Goal: Information Seeking & Learning: Learn about a topic

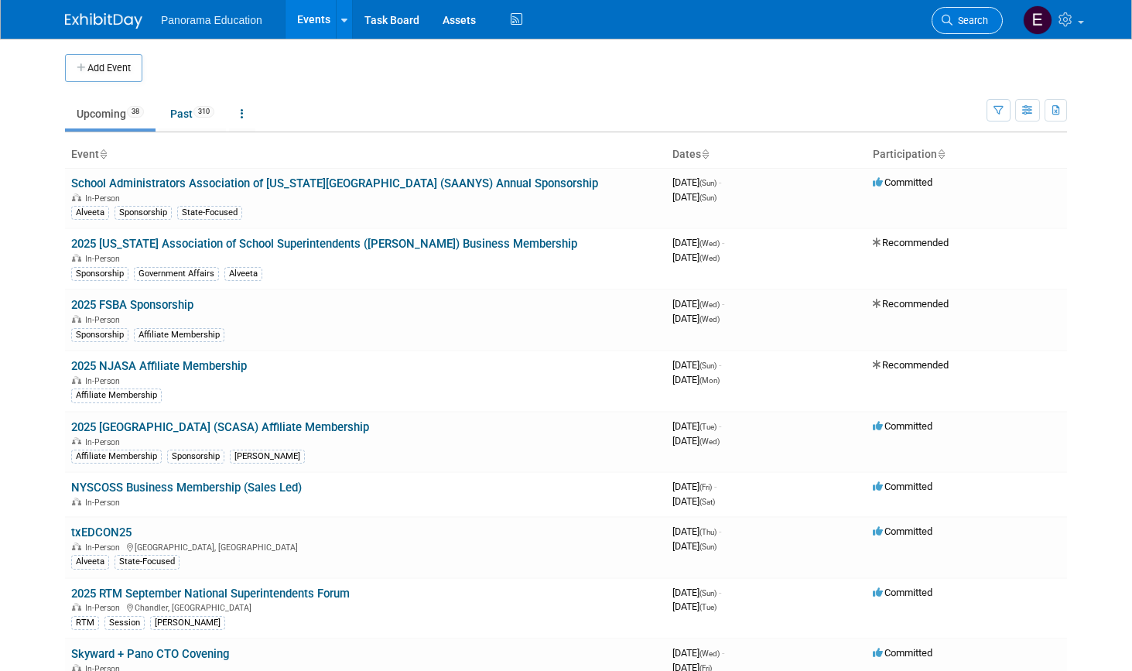
click at [979, 24] on span "Search" at bounding box center [971, 21] width 36 height 12
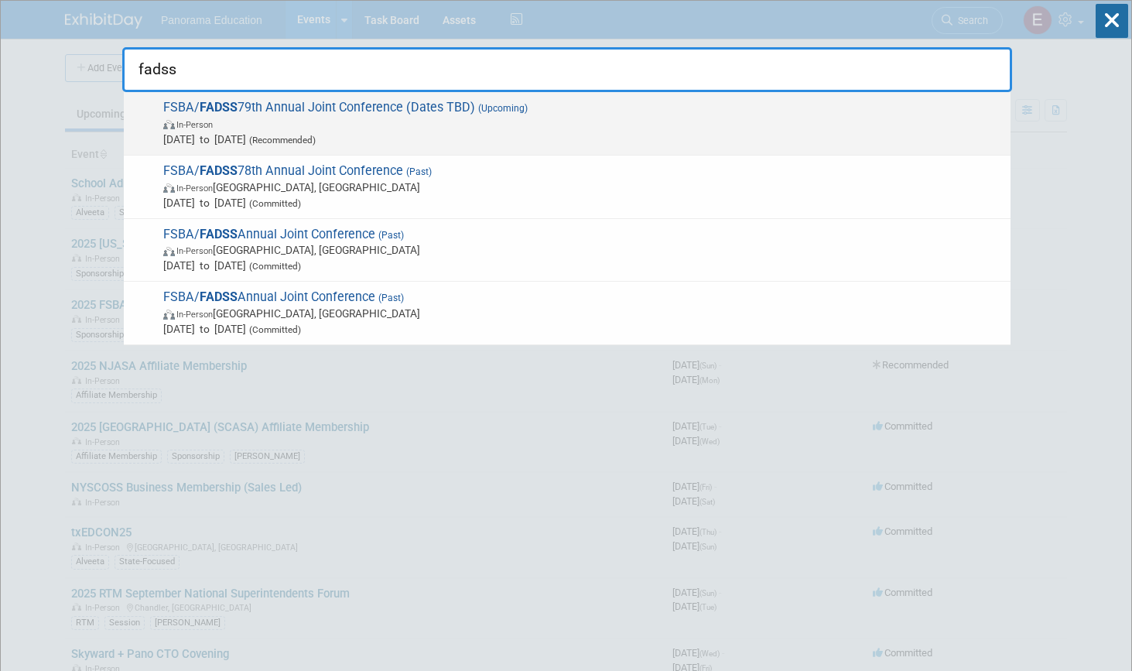
type input "fadss"
click at [402, 122] on span "In-Person" at bounding box center [583, 123] width 840 height 15
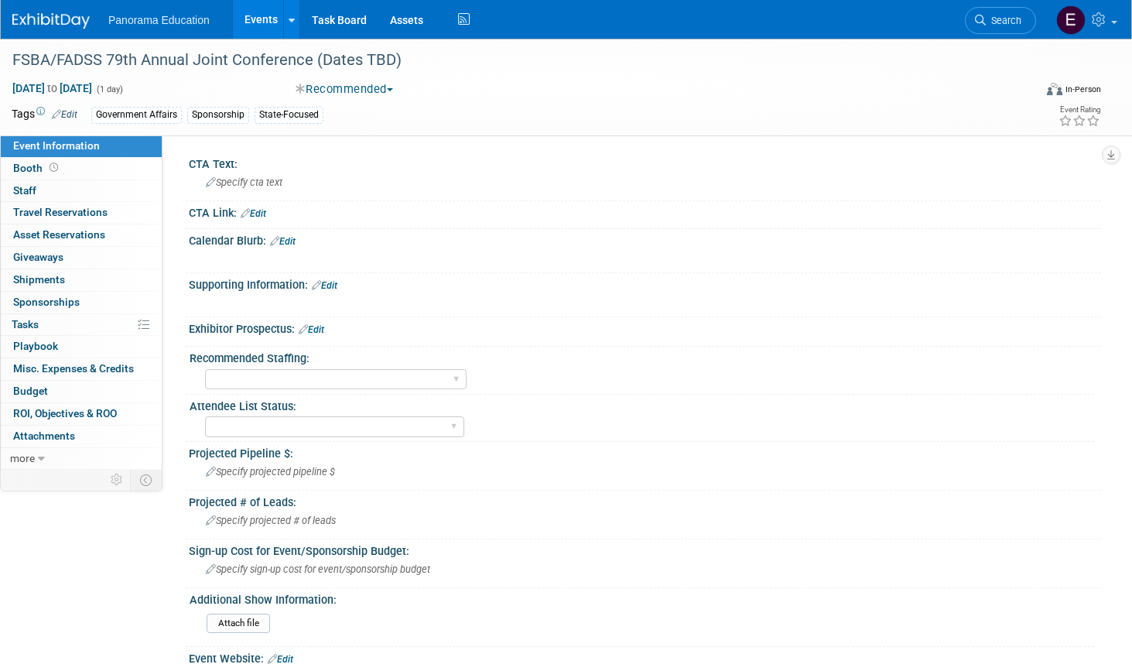
click at [56, 24] on img at bounding box center [50, 20] width 77 height 15
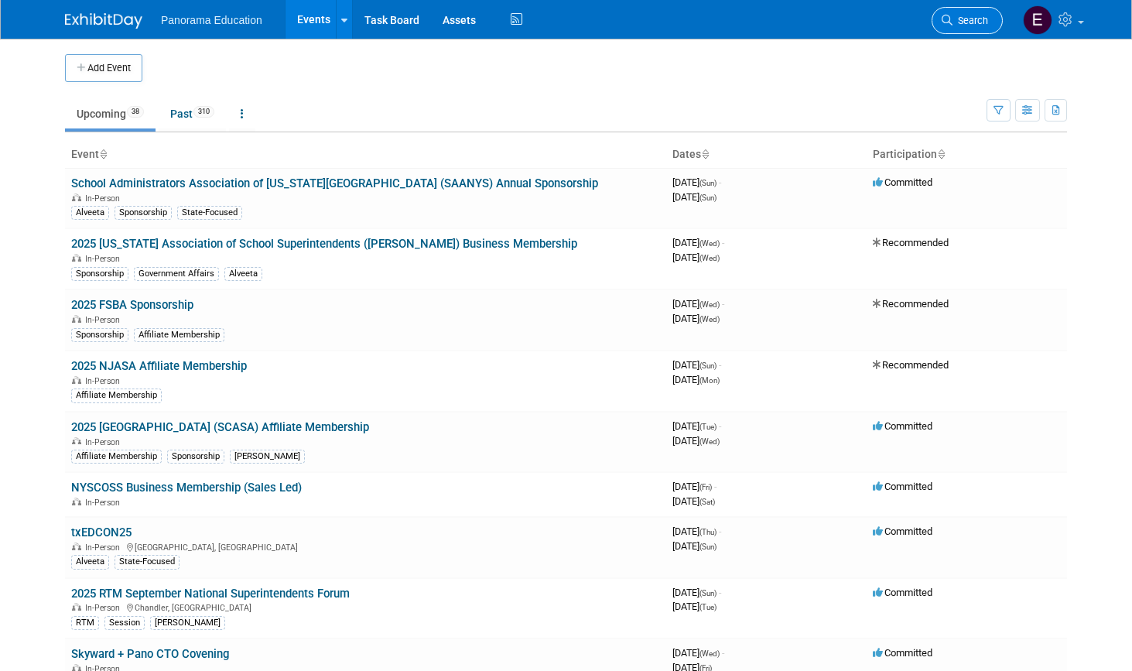
click at [963, 15] on span "Search" at bounding box center [971, 21] width 36 height 12
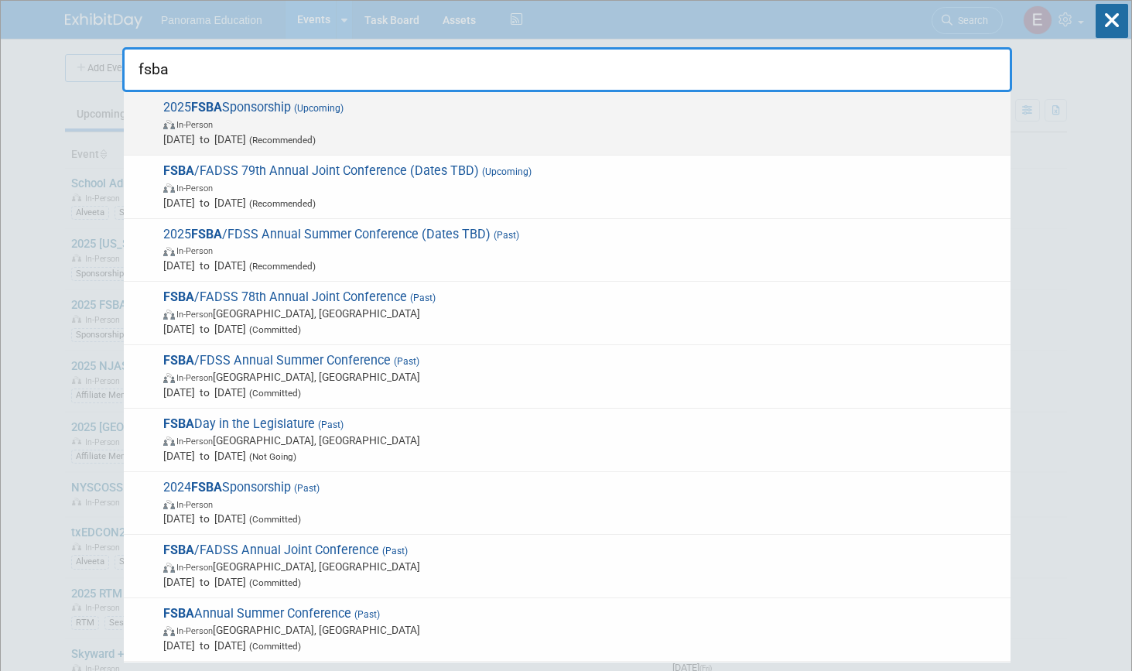
type input "fsba"
click at [424, 117] on span "In-Person" at bounding box center [583, 123] width 840 height 15
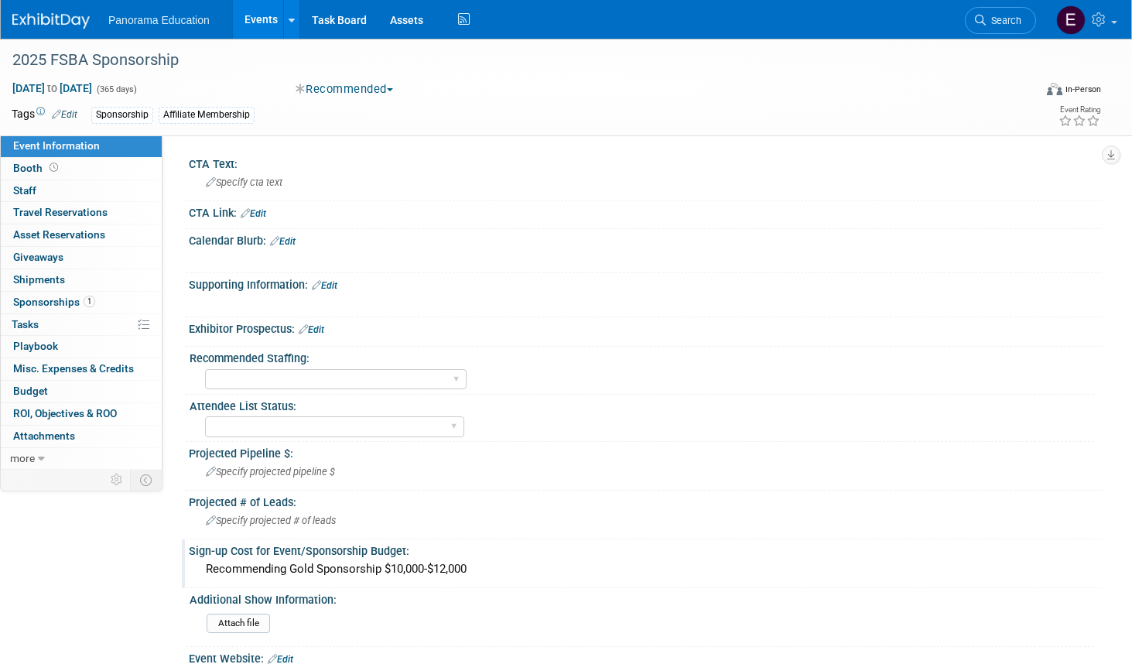
scroll to position [10, 0]
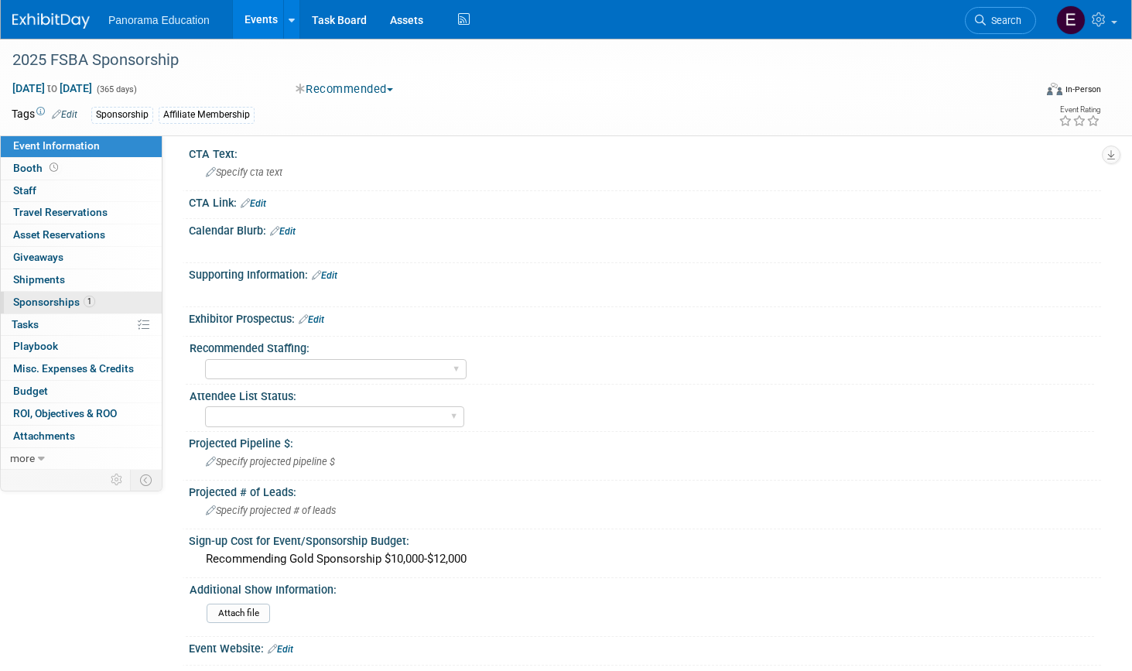
click at [101, 305] on link "1 Sponsorships 1" at bounding box center [81, 303] width 161 height 22
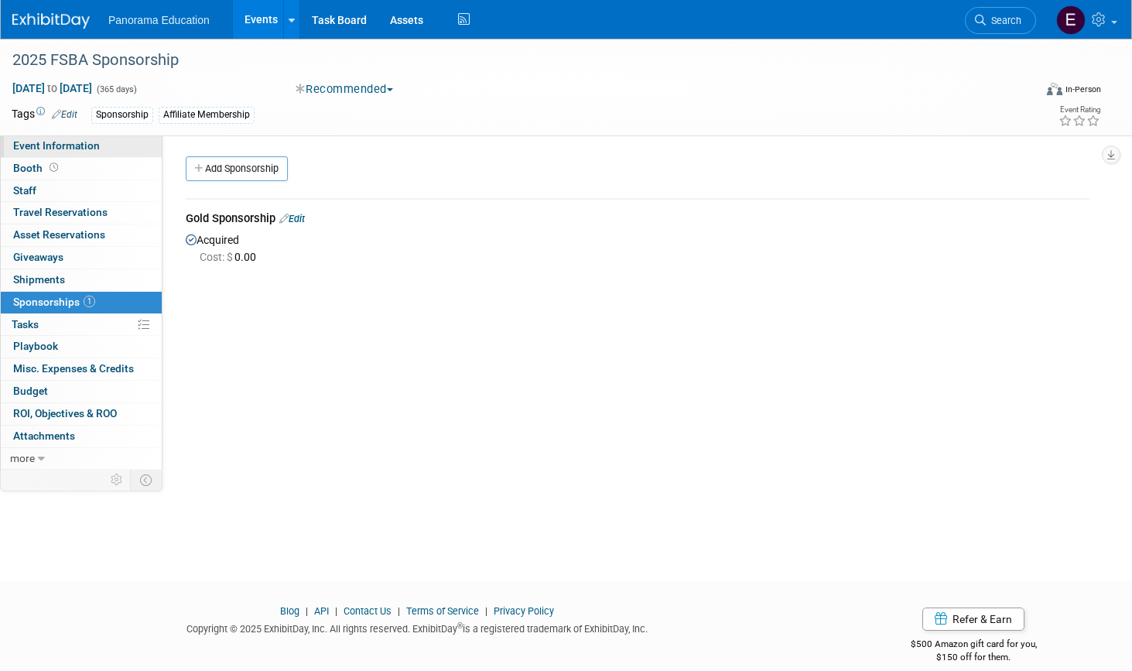
click at [87, 145] on span "Event Information" at bounding box center [56, 145] width 87 height 12
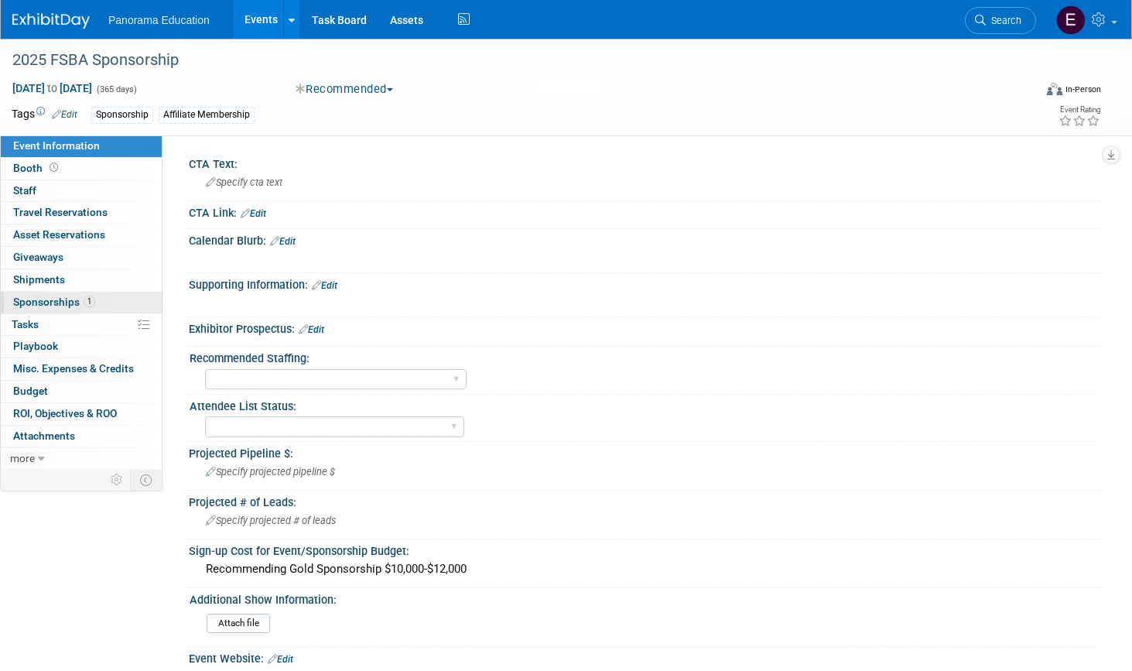
click at [66, 303] on span "Sponsorships 1" at bounding box center [54, 302] width 82 height 12
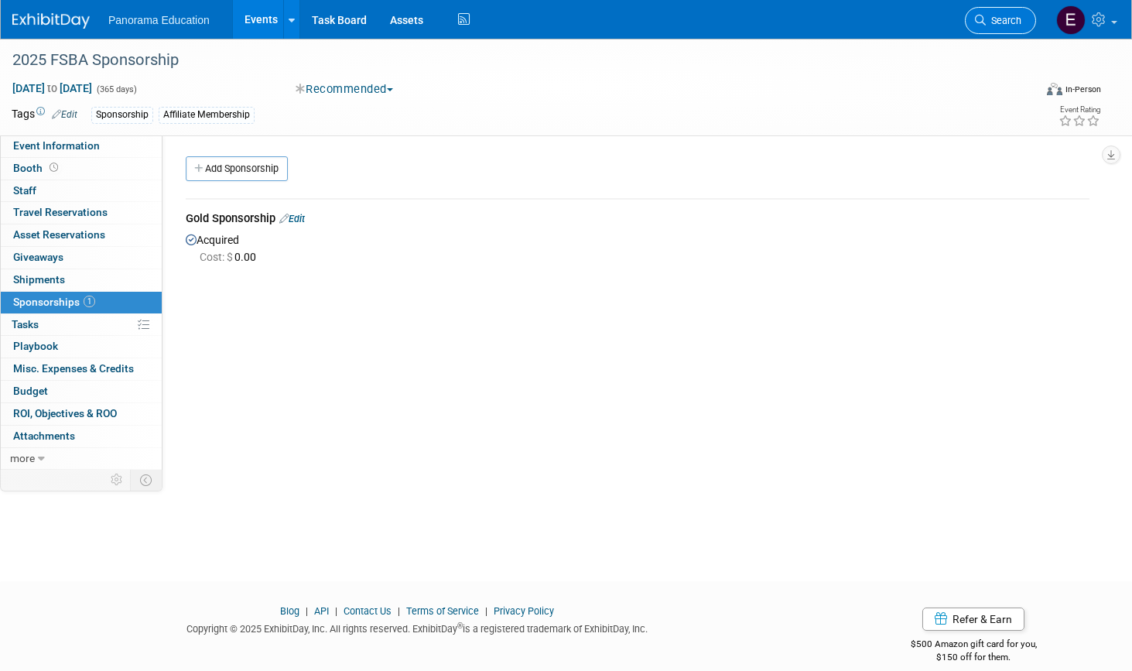
click at [992, 28] on link "Search" at bounding box center [1000, 20] width 71 height 27
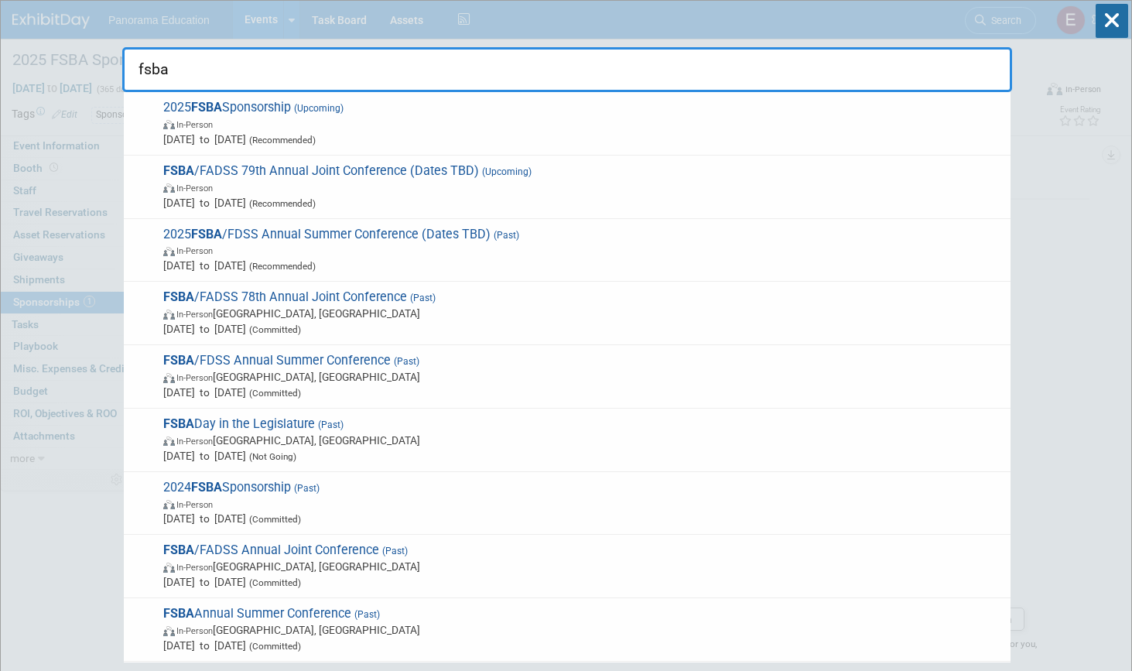
type input "fsba"
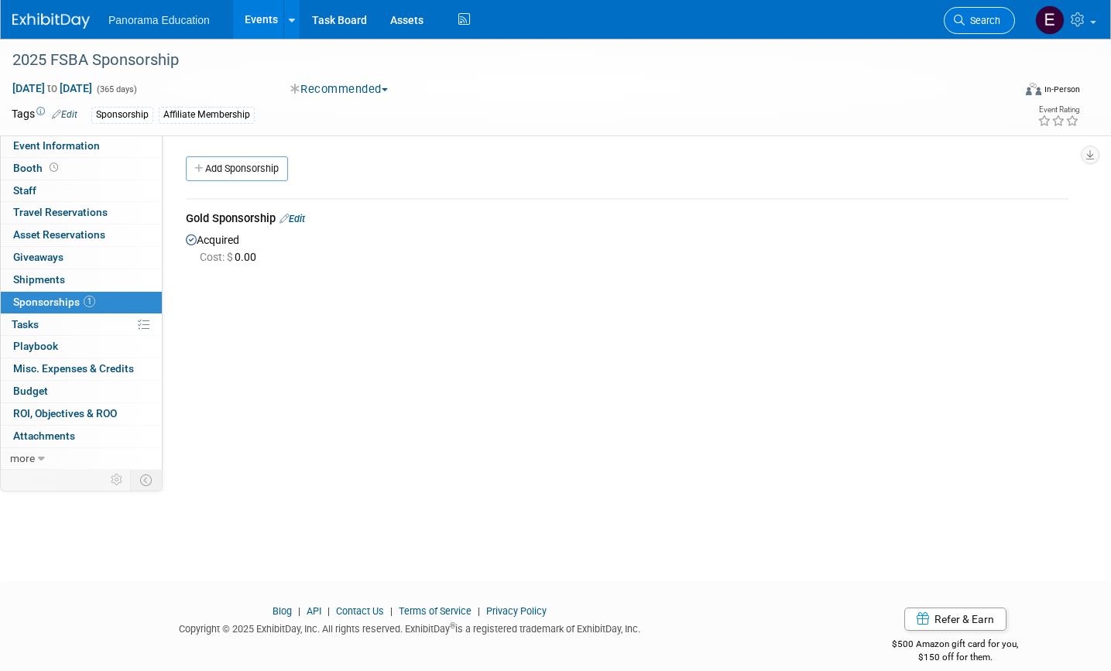
click at [979, 21] on span "Search" at bounding box center [982, 21] width 36 height 12
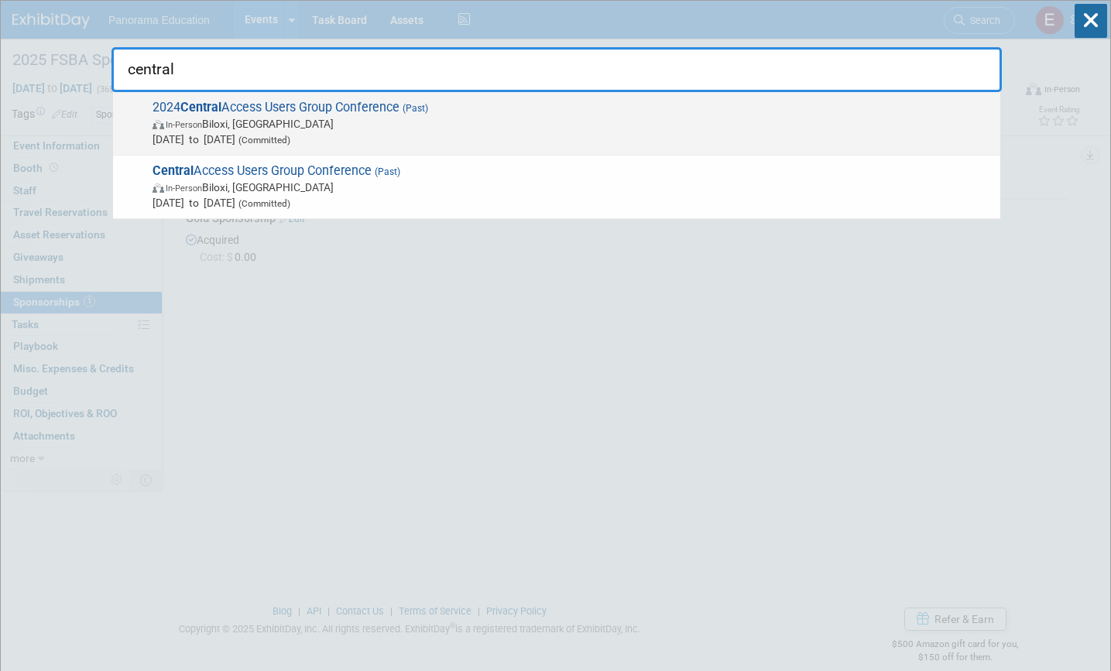
type input "central"
click at [421, 123] on span "In-Person Biloxi, MS" at bounding box center [572, 123] width 840 height 15
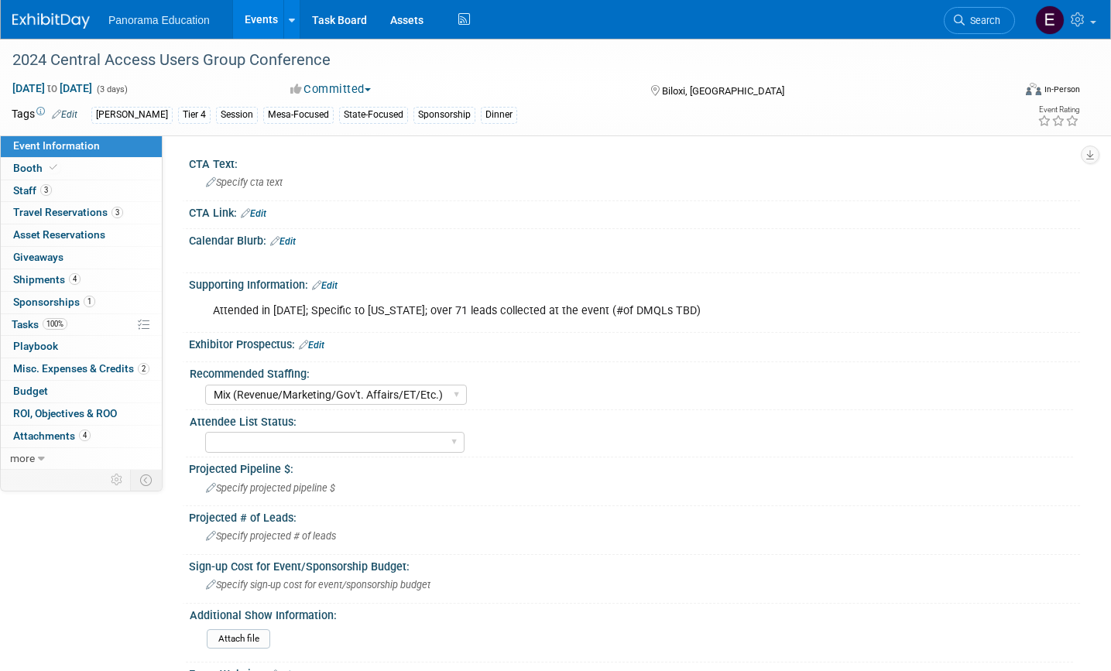
select select "Mix (Revenue/Marketing/Gov't. Affairs/ET/Etc.)"
click at [87, 300] on span "1" at bounding box center [90, 302] width 12 height 12
